Goal: Check status

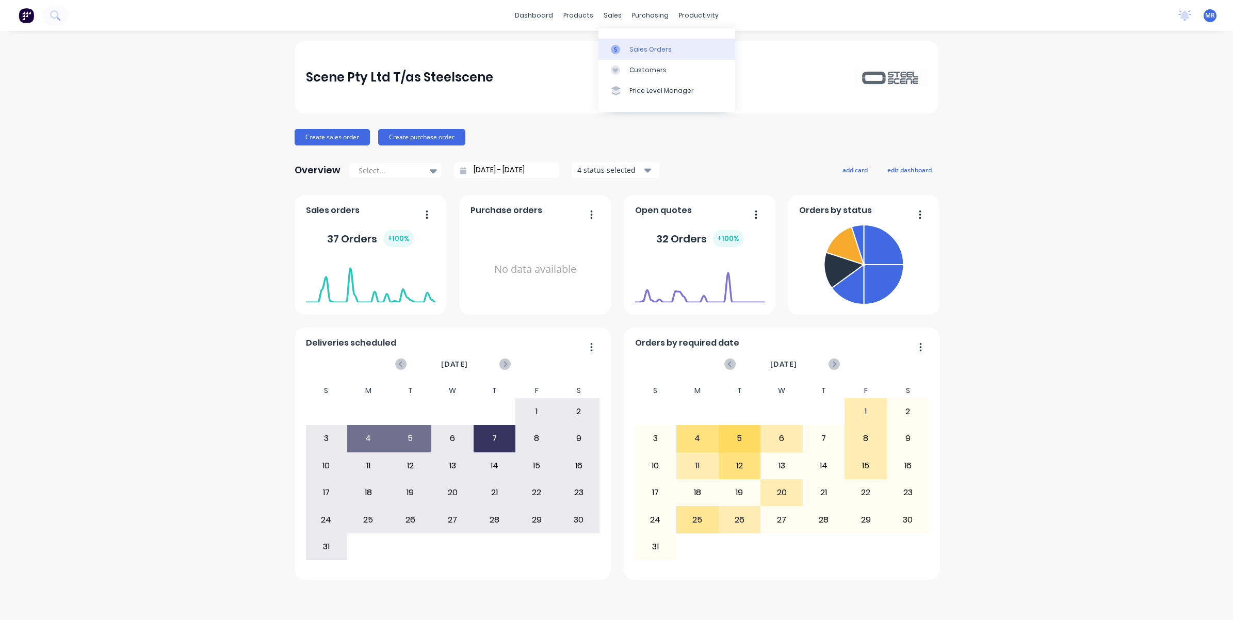
click at [659, 54] on link "Sales Orders" at bounding box center [666, 49] width 137 height 21
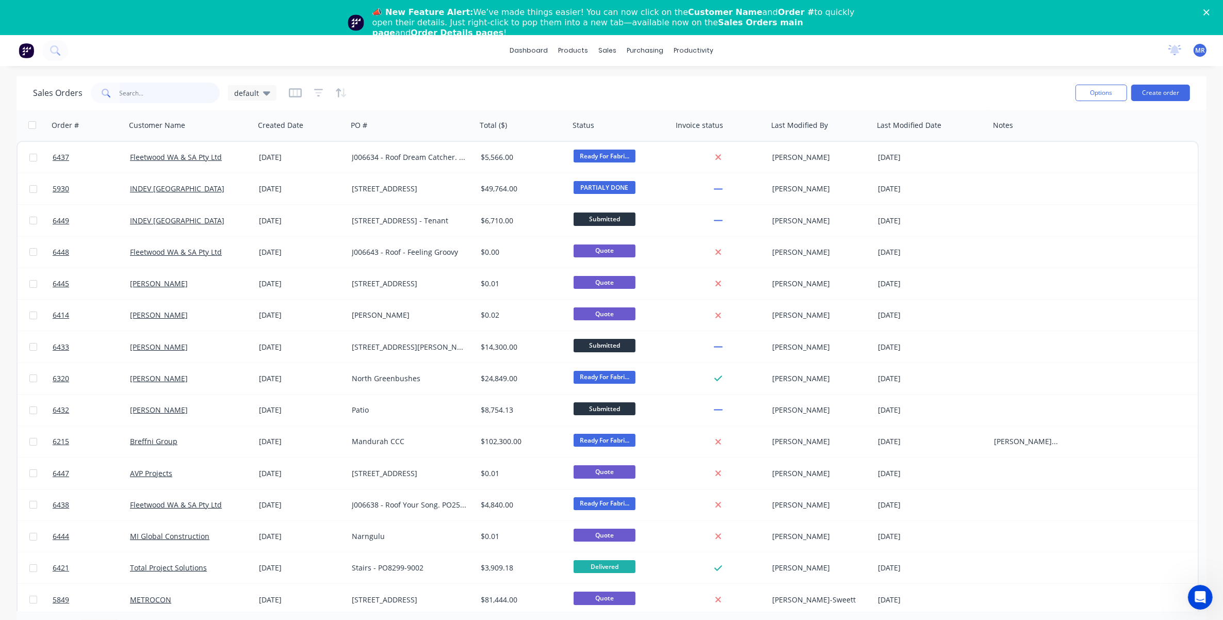
click at [143, 94] on input "text" at bounding box center [170, 93] width 101 height 21
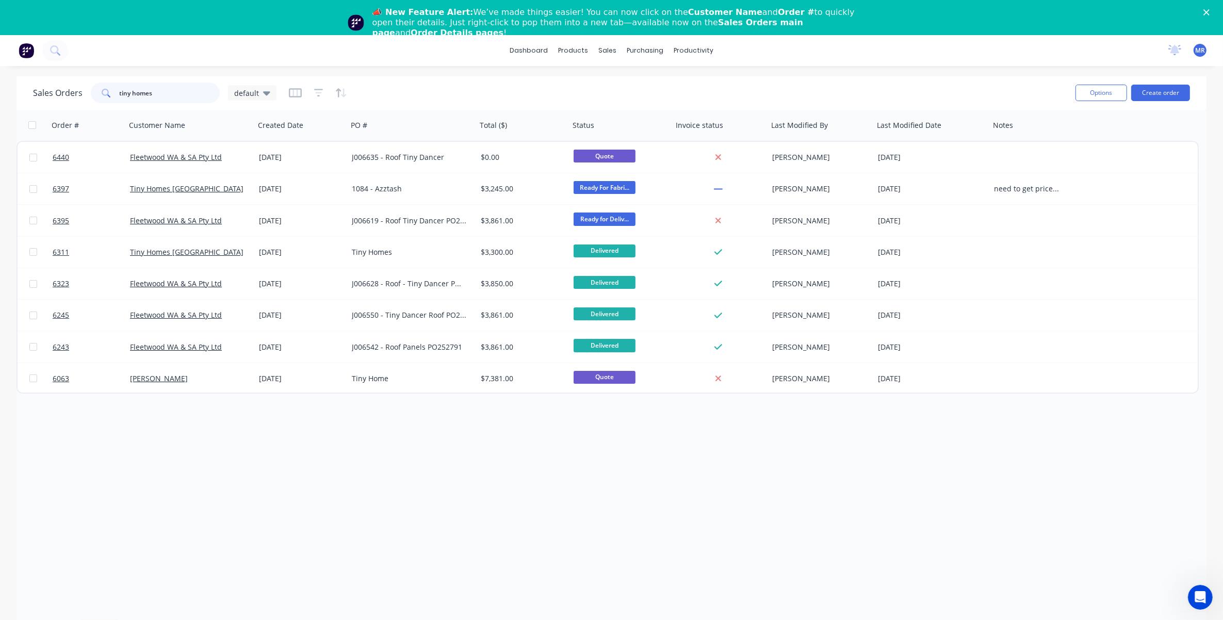
type input "tiny homes"
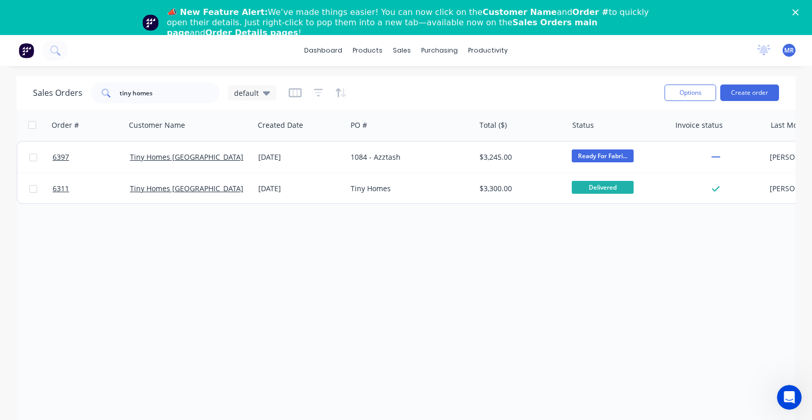
drag, startPoint x: 269, startPoint y: 264, endPoint x: 269, endPoint y: 245, distance: 18.6
click at [269, 263] on div "Order # Customer Name Created Date PO # Total ($) Status Invoice status Last Mo…" at bounding box center [406, 261] width 779 height 302
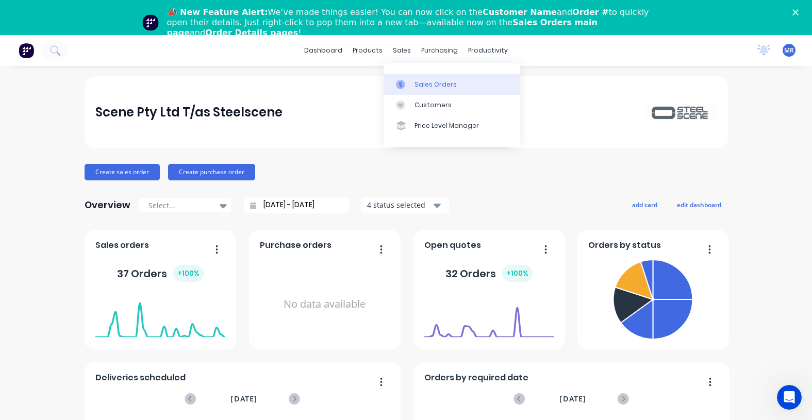
click at [413, 80] on link "Sales Orders" at bounding box center [452, 84] width 137 height 21
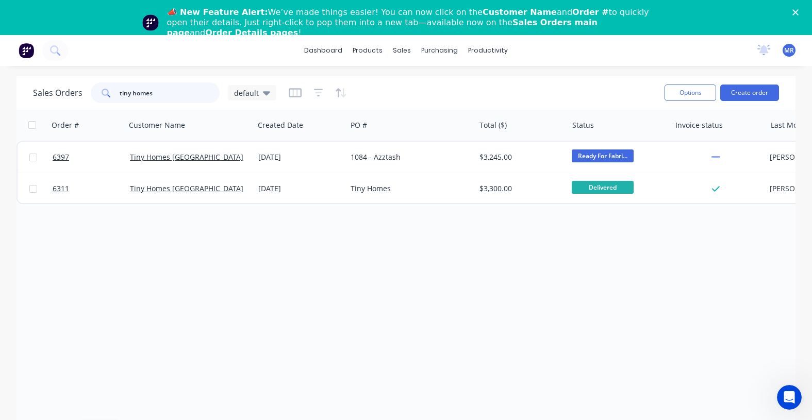
drag, startPoint x: 178, startPoint y: 91, endPoint x: 101, endPoint y: 91, distance: 77.4
click at [101, 91] on div "tiny homes" at bounding box center [155, 93] width 129 height 21
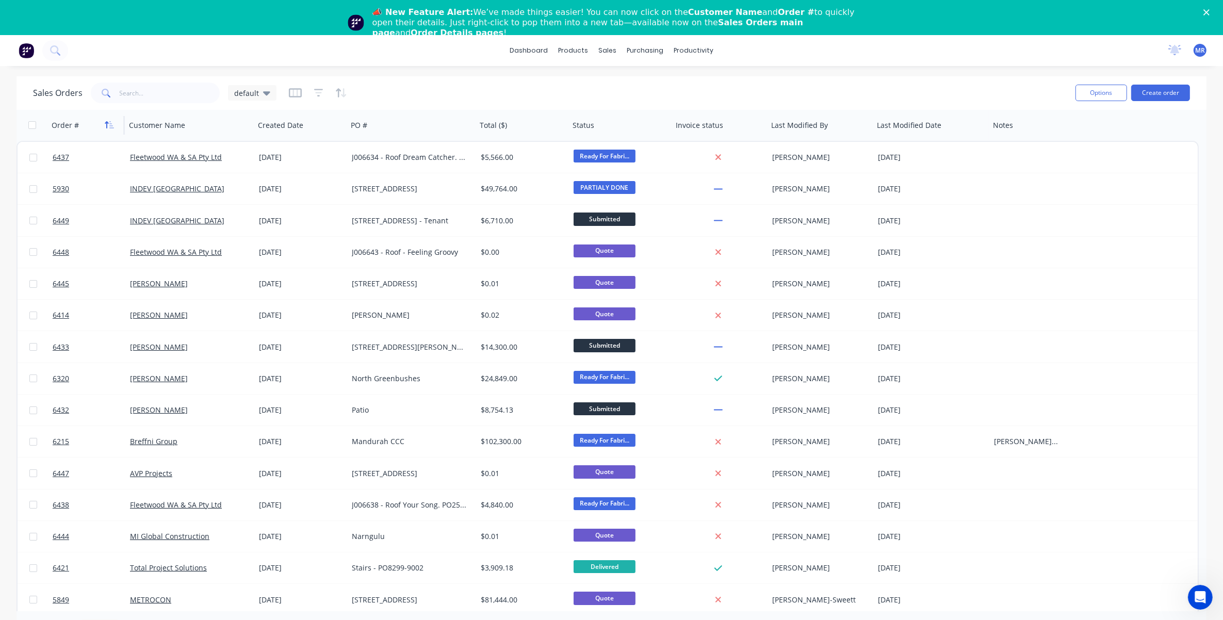
click at [113, 124] on icon "button" at bounding box center [109, 125] width 9 height 8
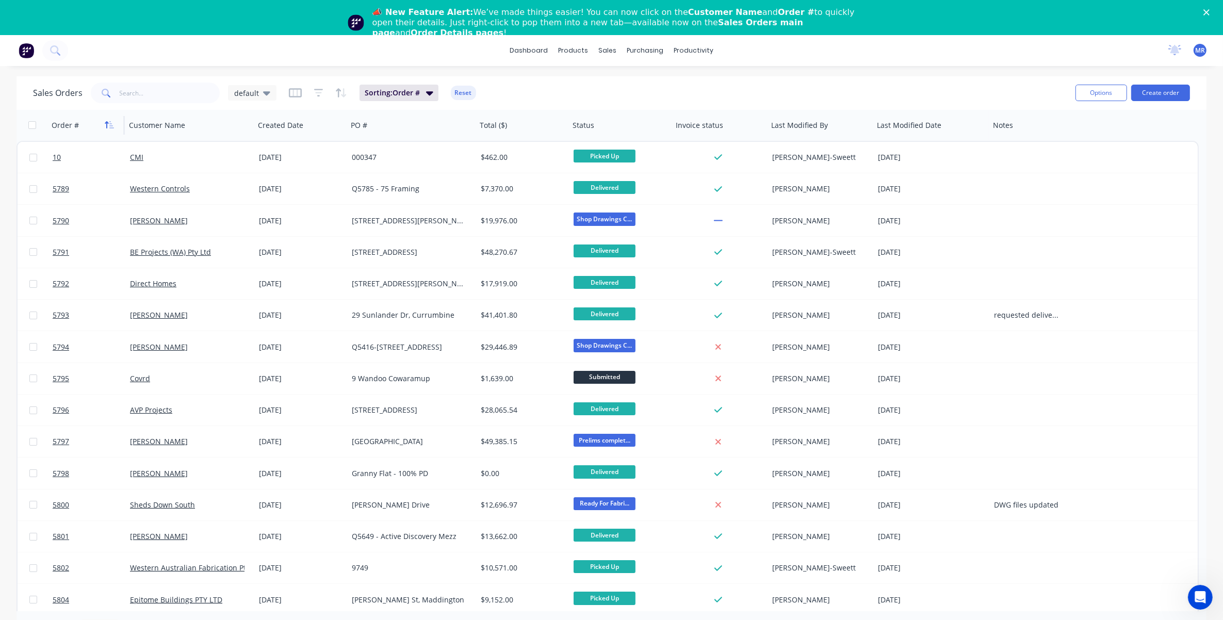
click at [111, 122] on icon "button" at bounding box center [111, 124] width 5 height 7
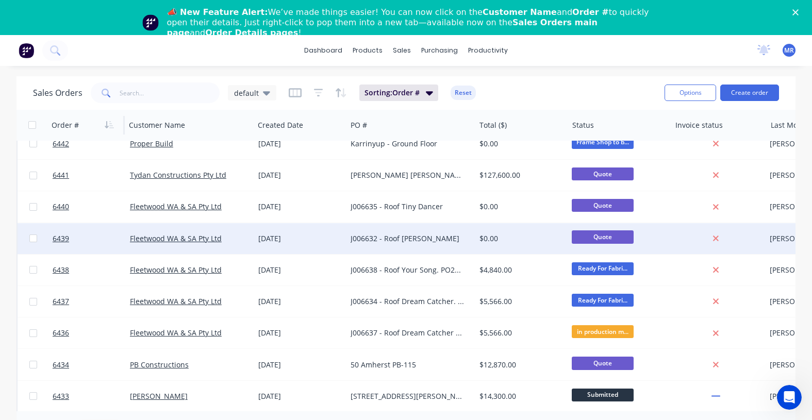
scroll to position [258, 0]
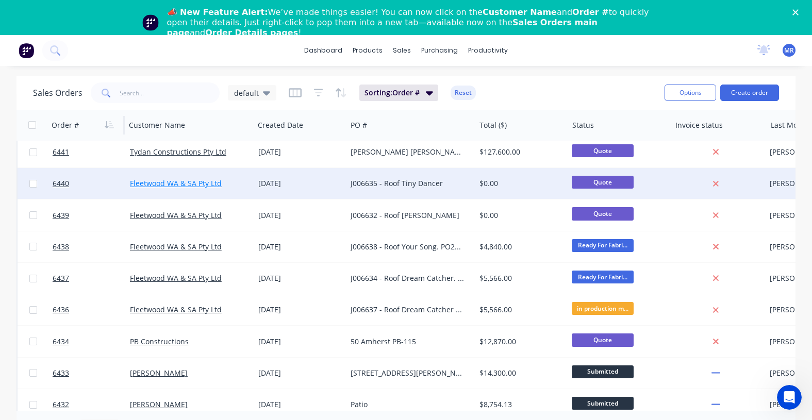
click at [162, 181] on link "Fleetwood WA & SA Pty Ltd" at bounding box center [176, 183] width 92 height 10
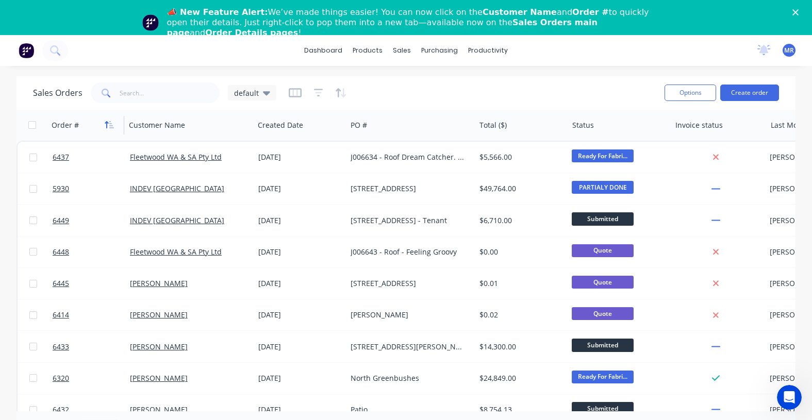
click at [108, 121] on icon "button" at bounding box center [109, 125] width 9 height 8
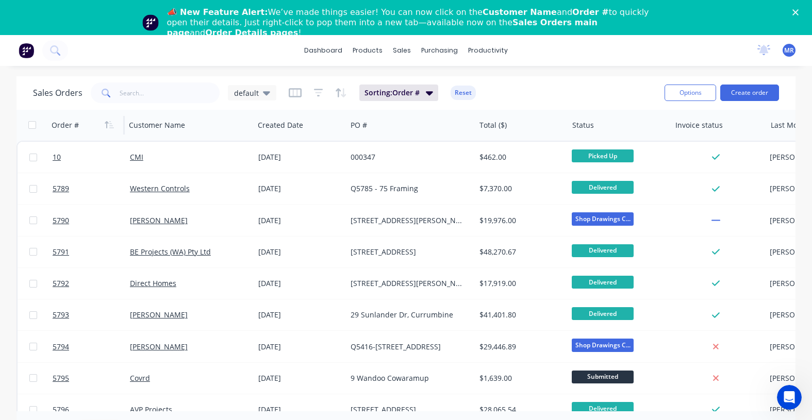
click at [108, 121] on icon "button" at bounding box center [109, 125] width 9 height 8
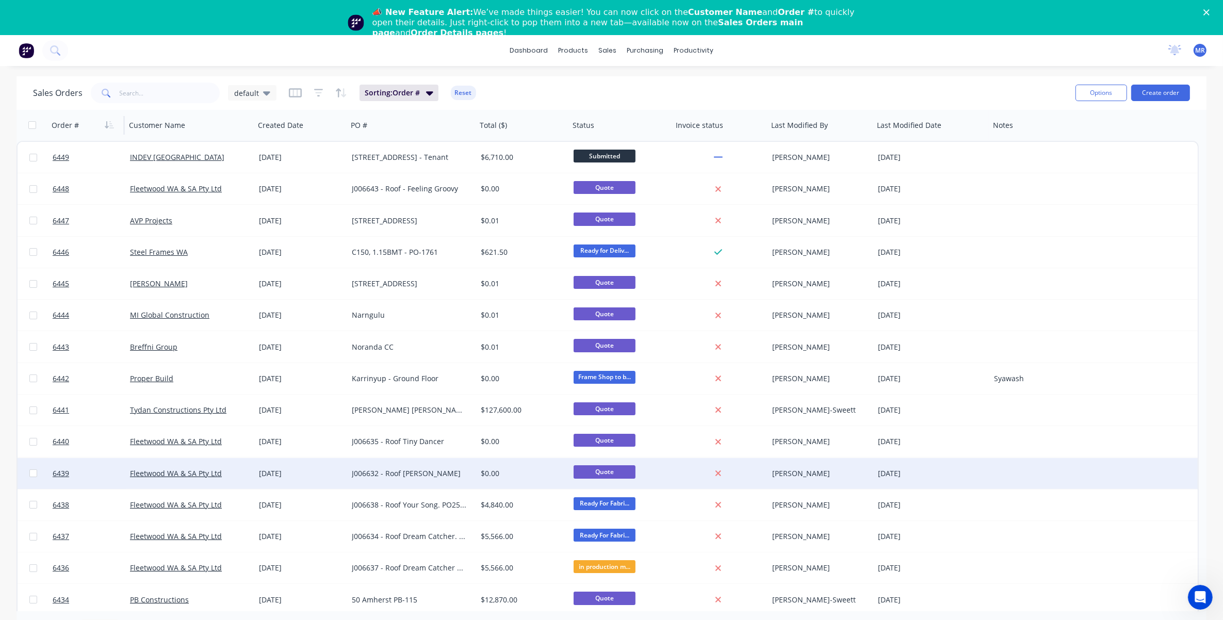
click at [405, 470] on div "J006632 - Roof Billie Jean" at bounding box center [409, 473] width 114 height 10
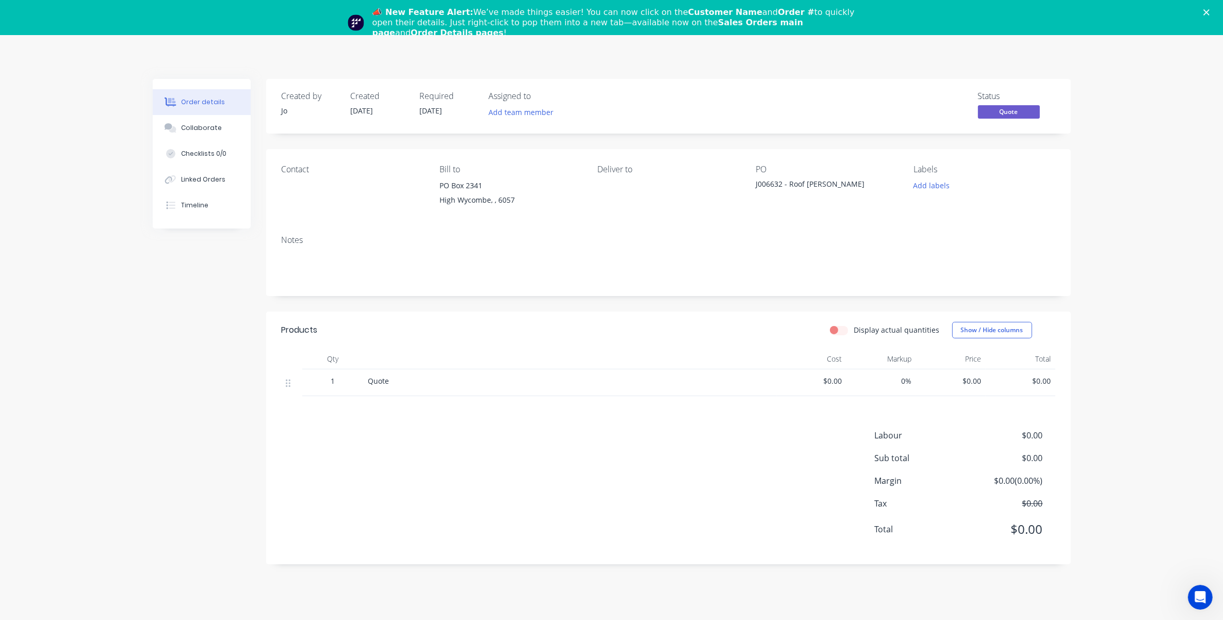
click at [1209, 10] on icon "Close" at bounding box center [1206, 12] width 6 height 6
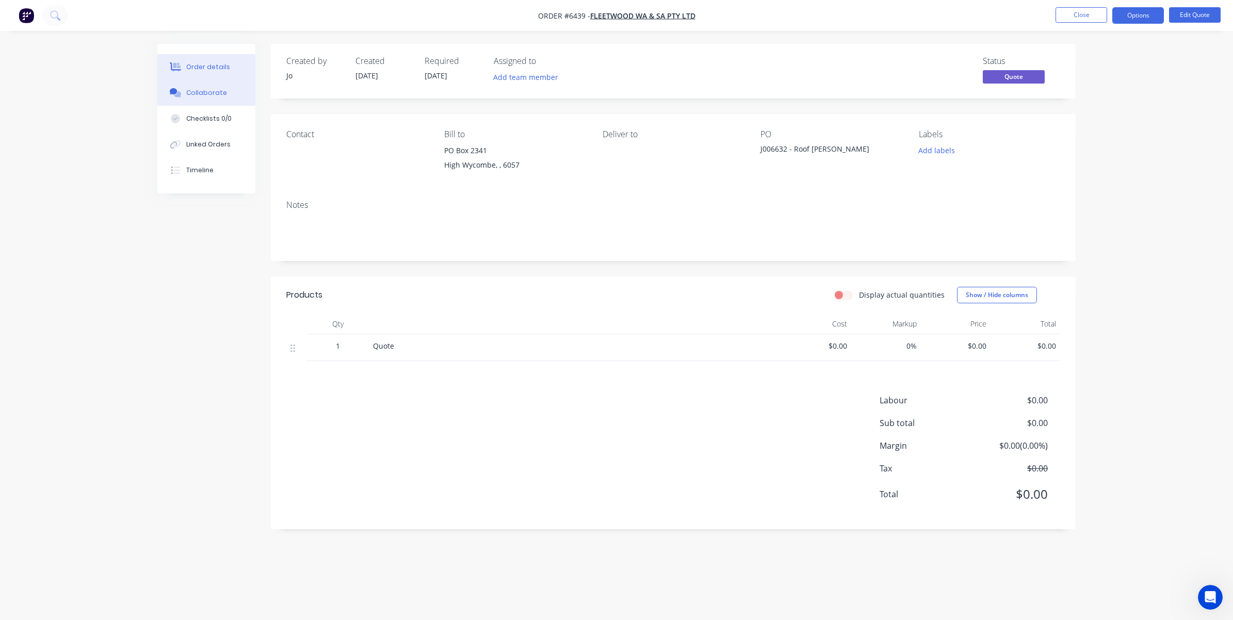
click at [207, 100] on button "Collaborate" at bounding box center [206, 93] width 98 height 26
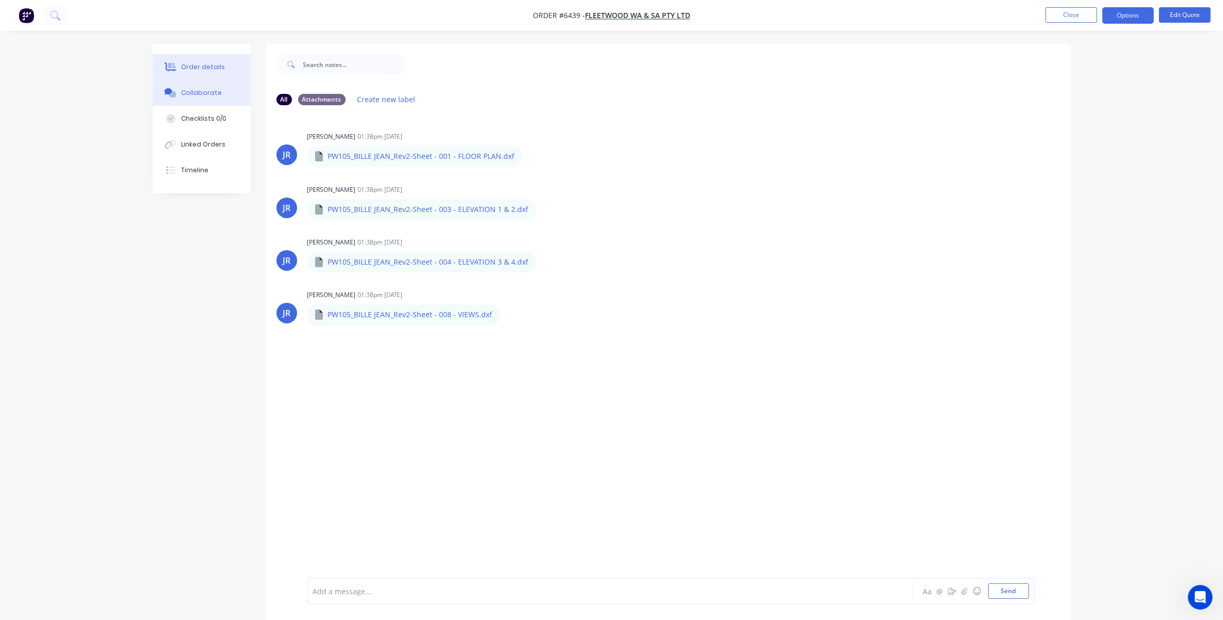
click at [204, 68] on div "Order details" at bounding box center [203, 66] width 44 height 9
